Goal: Task Accomplishment & Management: Complete application form

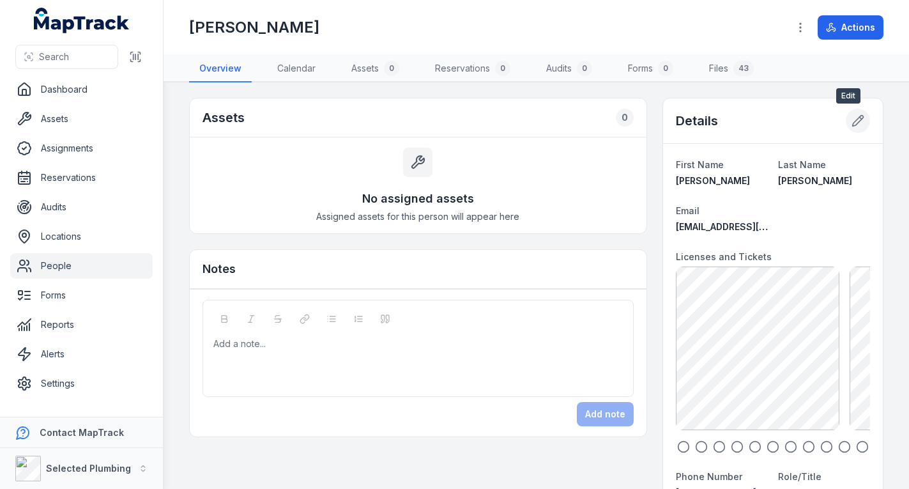
click at [851, 122] on icon at bounding box center [857, 120] width 13 height 13
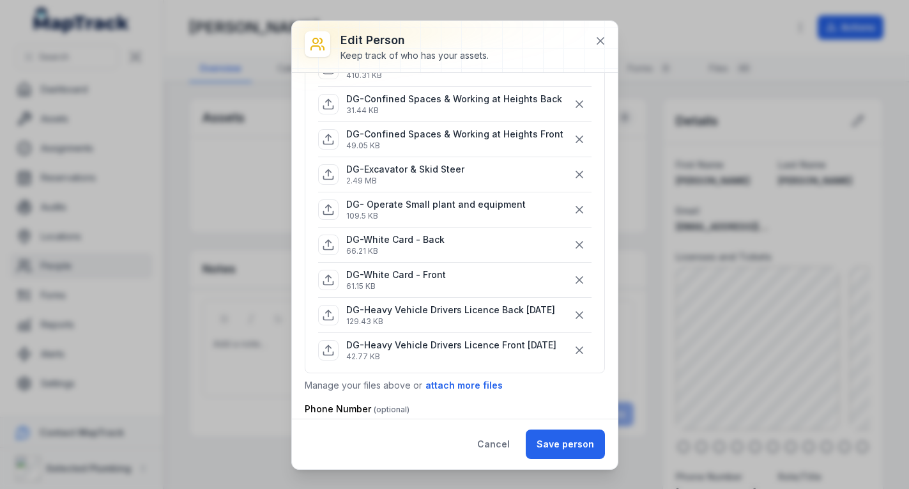
scroll to position [447, 0]
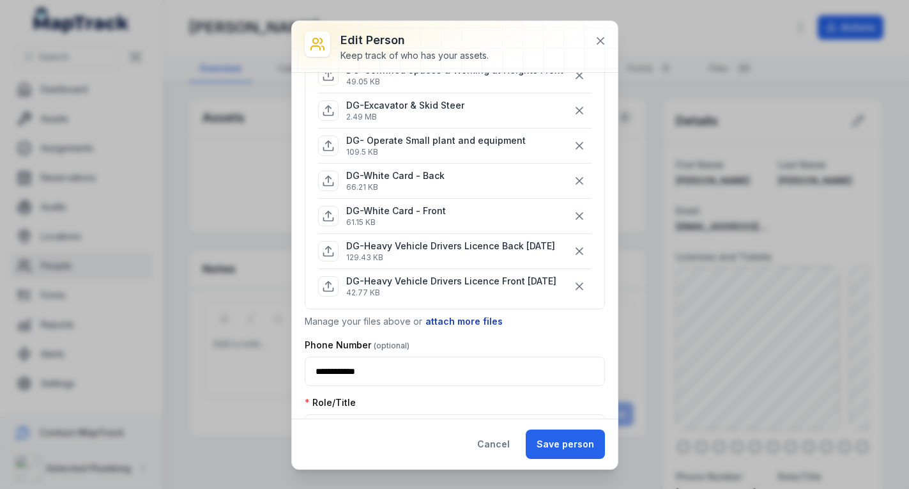
click at [459, 320] on button "attach more files" at bounding box center [464, 321] width 79 height 14
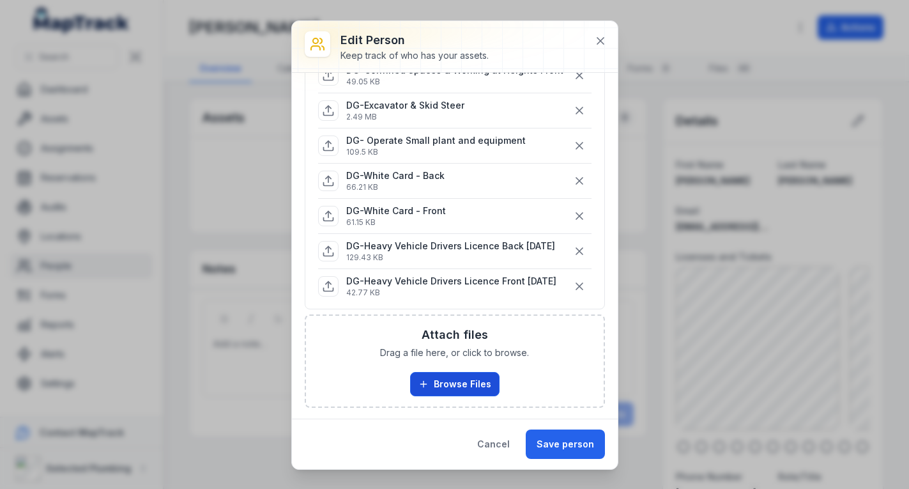
click at [446, 379] on button "Browse Files" at bounding box center [454, 384] width 89 height 24
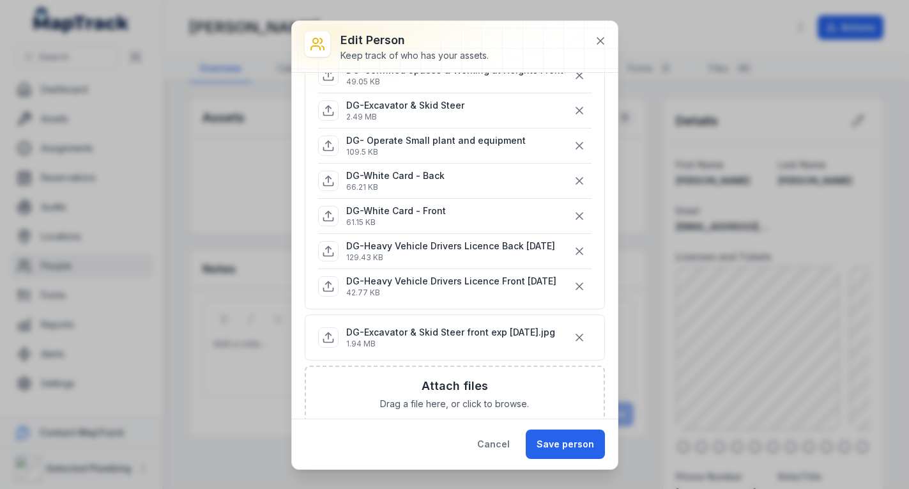
scroll to position [383, 0]
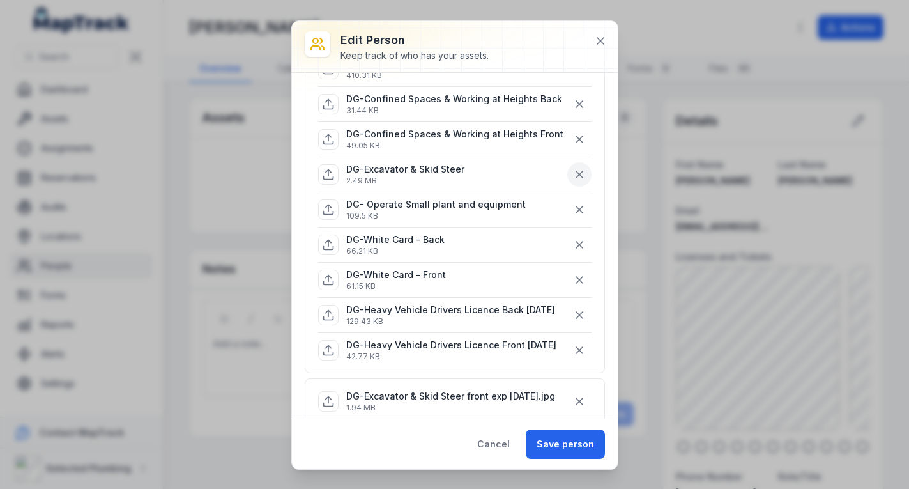
click at [573, 174] on icon "button" at bounding box center [579, 174] width 13 height 13
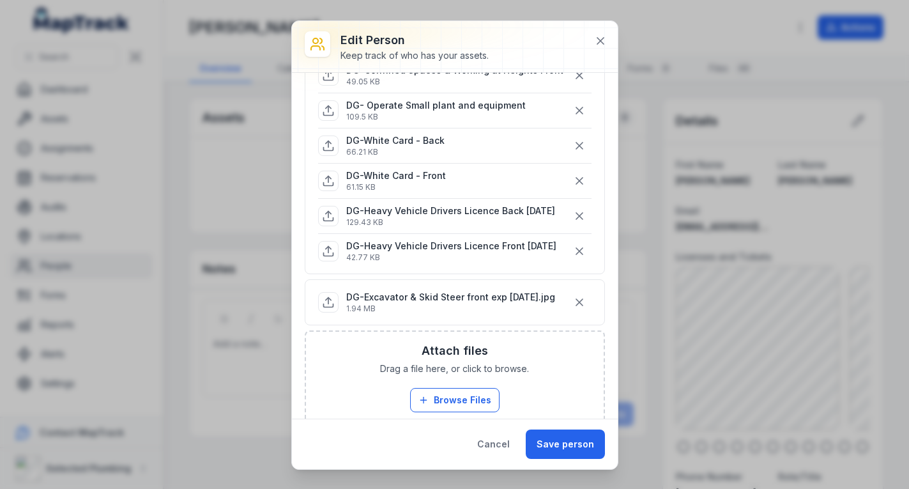
scroll to position [511, 0]
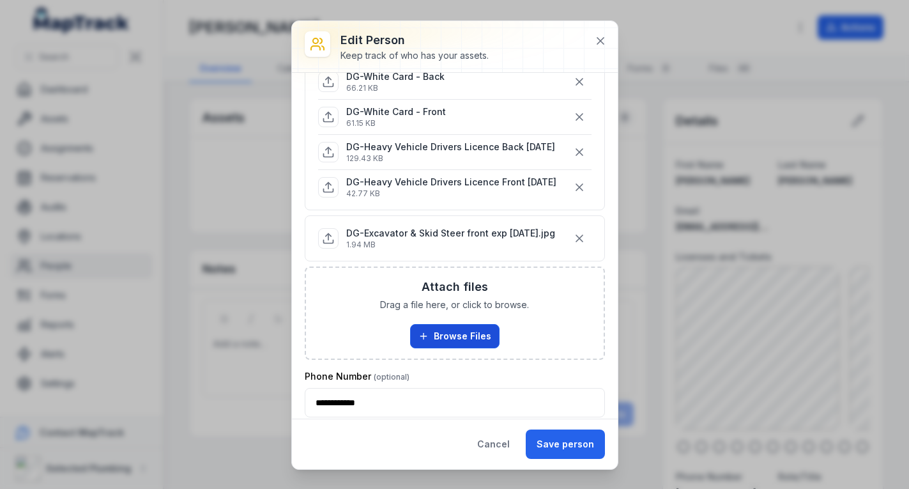
click at [449, 340] on button "Browse Files" at bounding box center [454, 336] width 89 height 24
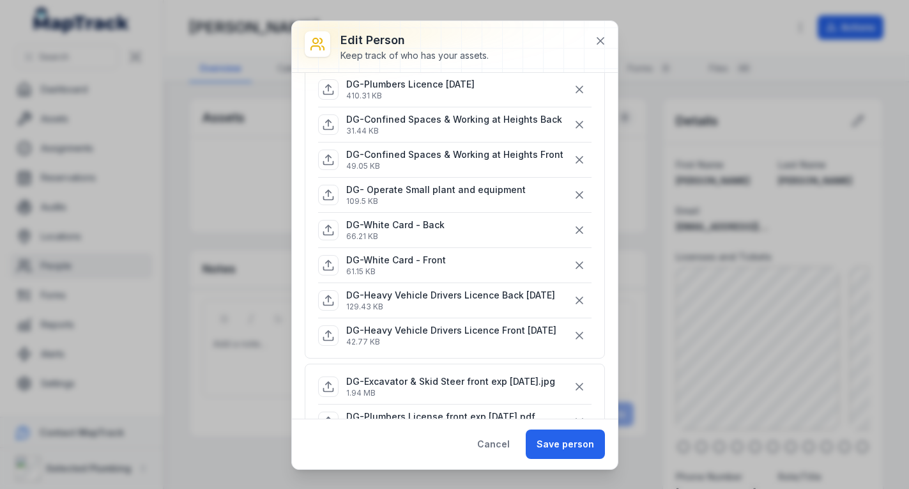
scroll to position [319, 0]
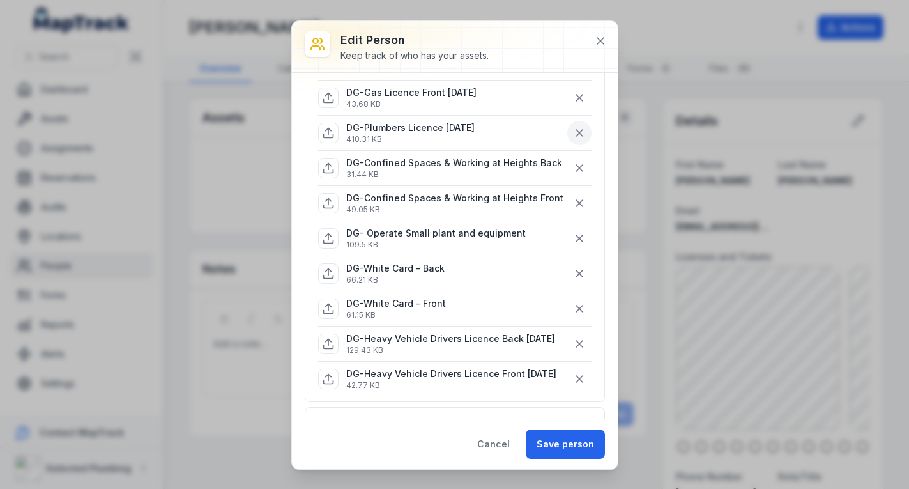
click at [573, 132] on icon "button" at bounding box center [579, 132] width 13 height 13
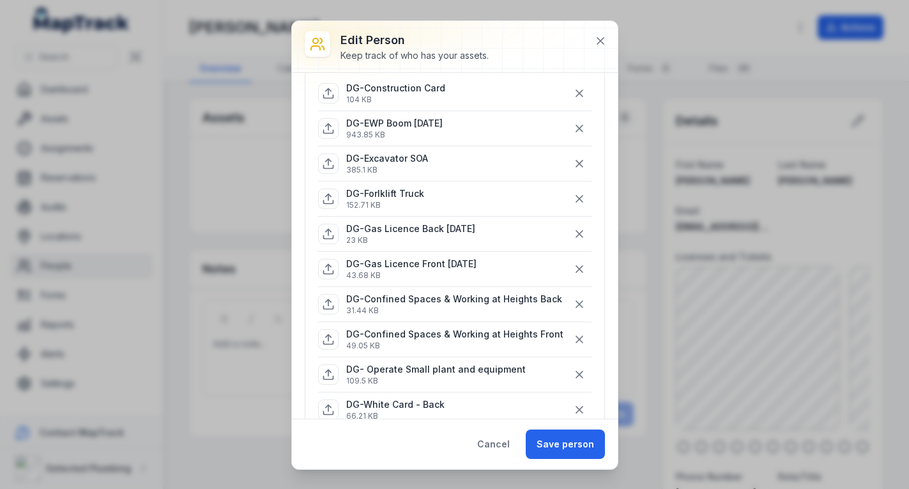
scroll to position [128, 0]
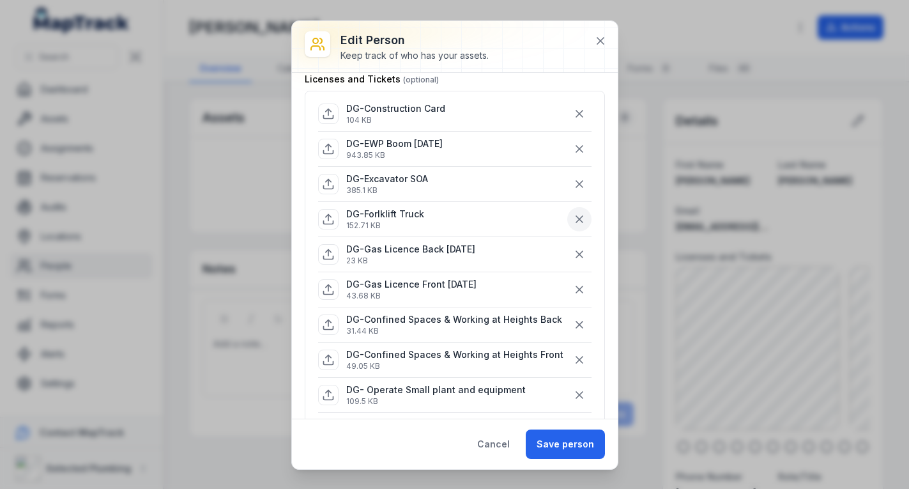
click at [573, 218] on icon "button" at bounding box center [579, 219] width 13 height 13
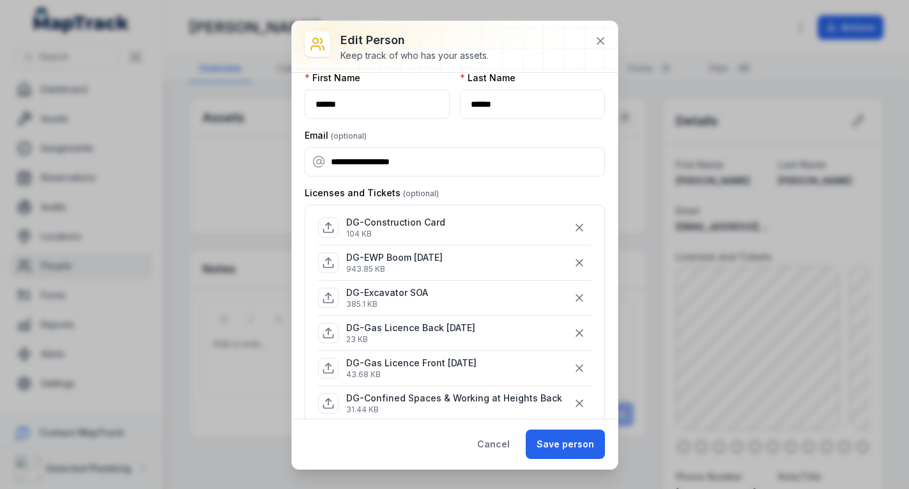
scroll to position [0, 0]
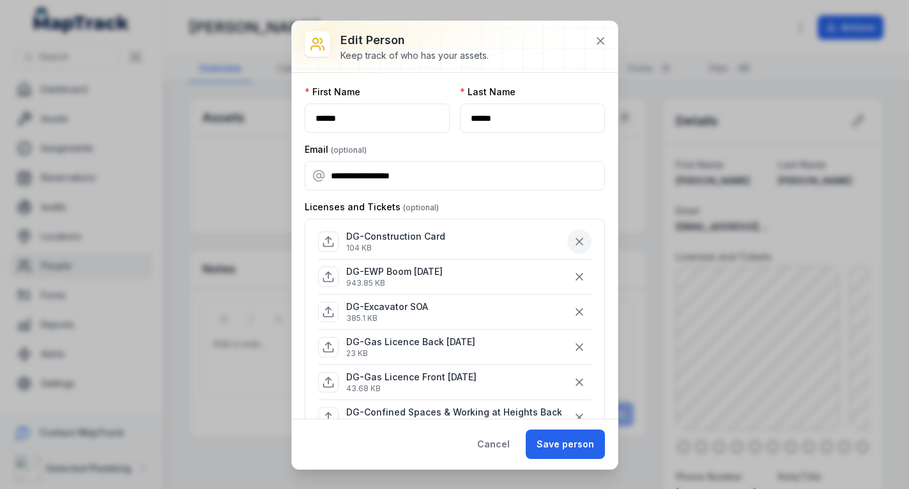
click at [576, 239] on icon "button" at bounding box center [579, 241] width 6 height 6
click at [573, 239] on icon "button" at bounding box center [579, 241] width 13 height 13
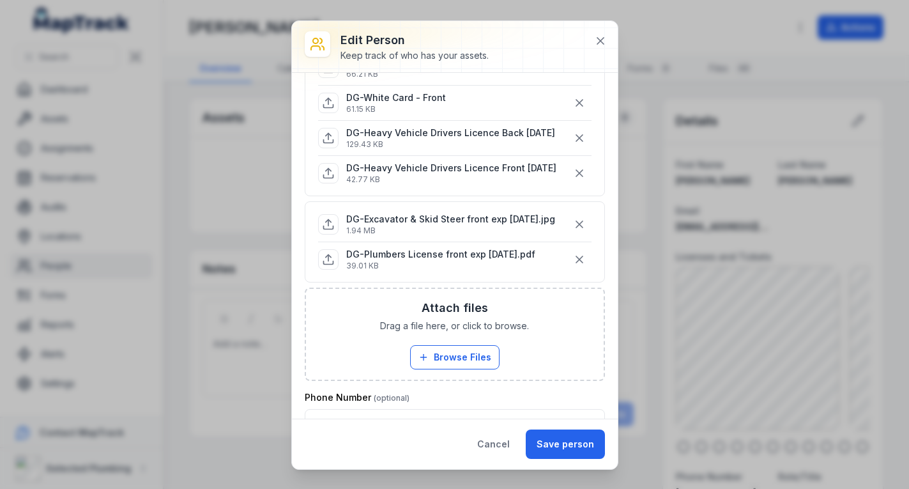
scroll to position [447, 0]
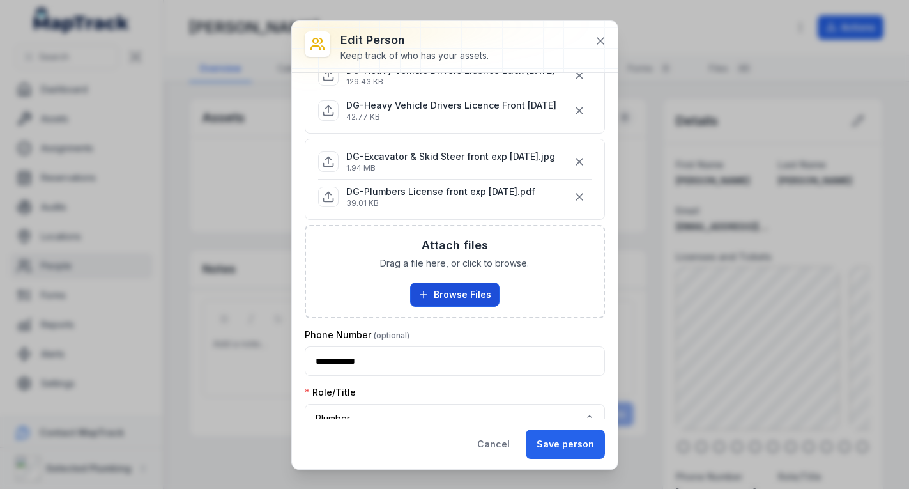
click at [439, 294] on button "Browse Files" at bounding box center [454, 294] width 89 height 24
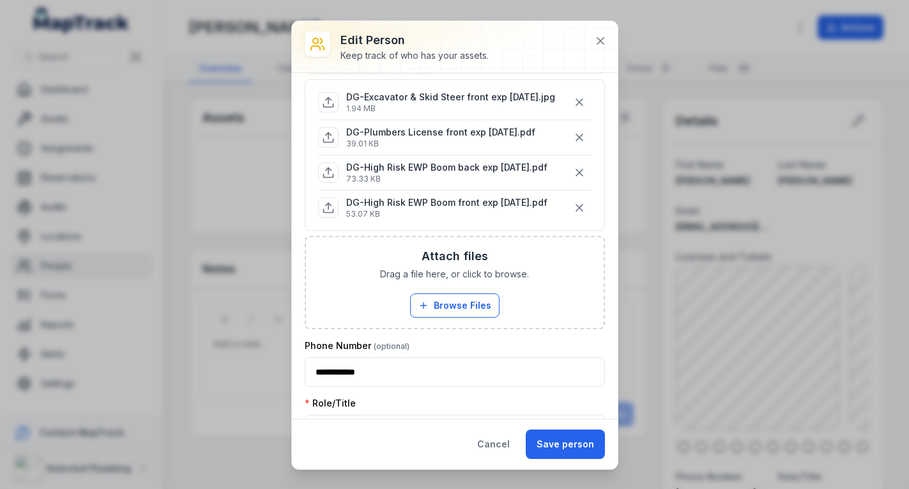
scroll to position [511, 0]
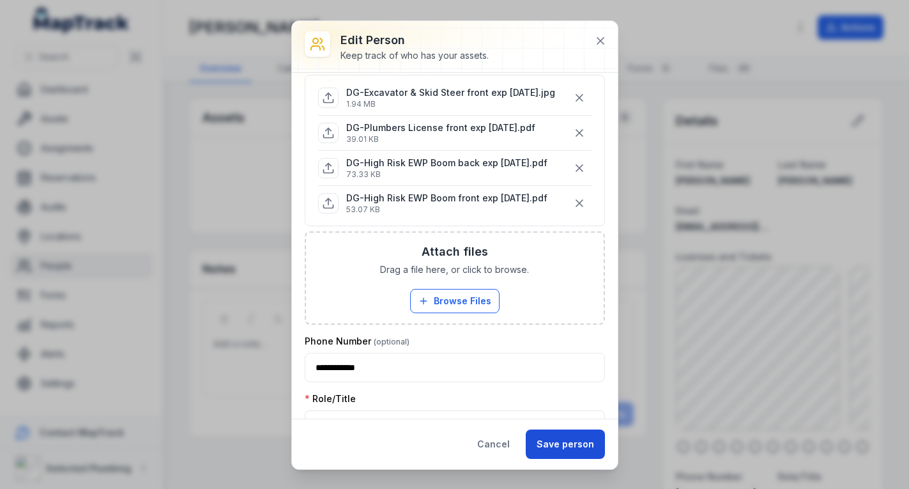
click at [562, 444] on button "Save person" at bounding box center [565, 443] width 79 height 29
